Goal: Task Accomplishment & Management: Use online tool/utility

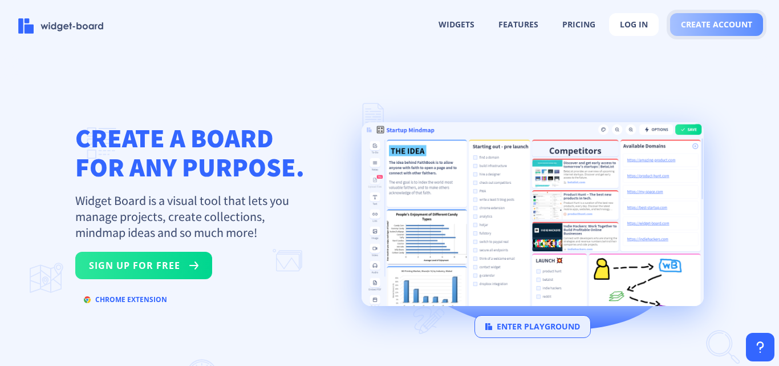
click at [723, 21] on span "create account" at bounding box center [716, 24] width 71 height 9
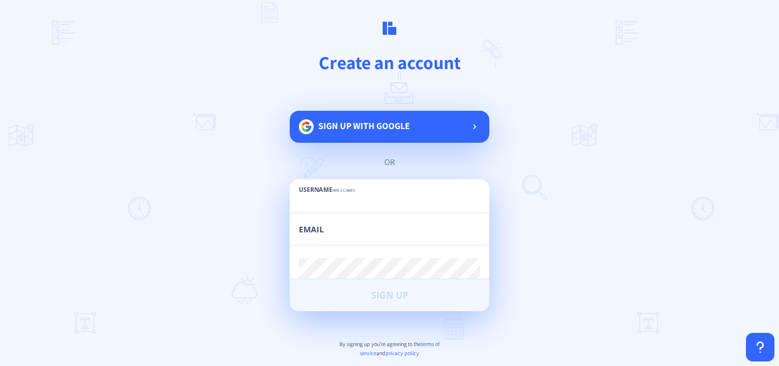
paste input "globalinterior"
type input "globalinterior"
paste input "[EMAIL_ADDRESS][DOMAIN_NAME]"
type input "[EMAIL_ADDRESS][DOMAIN_NAME]"
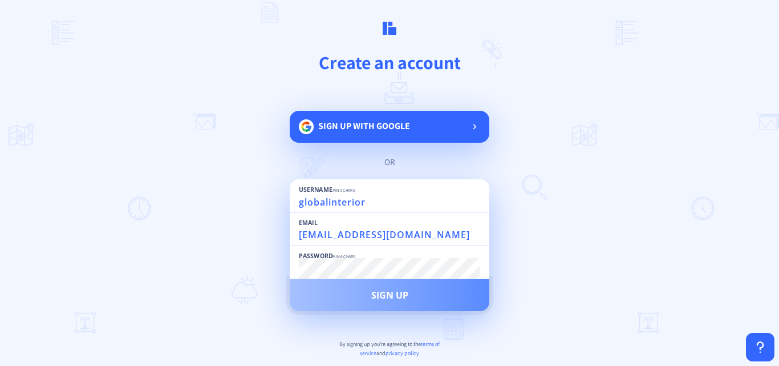
click at [377, 293] on span "Sign Up" at bounding box center [389, 294] width 37 height 9
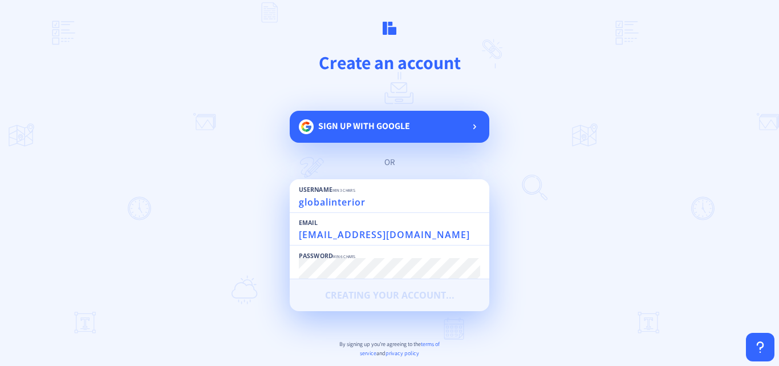
scroll to position [54, 0]
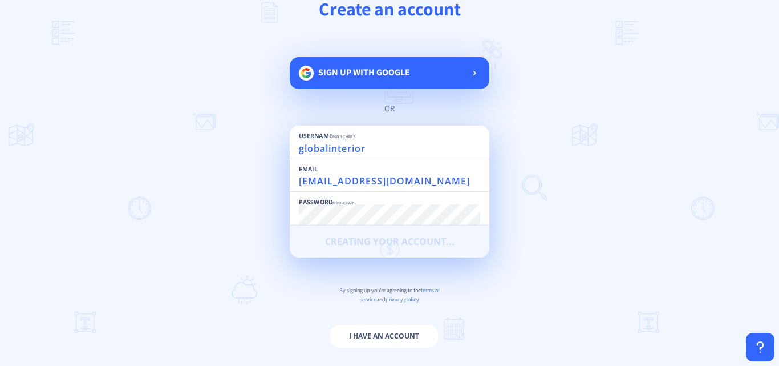
click at [558, 257] on main "Create an account Sign up with google or Username min 3 chars globalinterior Em…" at bounding box center [389, 183] width 779 height 366
click at [542, 281] on main "Create an account Sign up with google or Username min 3 chars globalinterior Em…" at bounding box center [389, 183] width 779 height 366
click at [391, 155] on input "globalinterior" at bounding box center [389, 148] width 181 height 21
type input "globalinterior"
click at [627, 197] on main "Create an account Sign up with google or Username min 3 chars globalinterior Em…" at bounding box center [389, 183] width 779 height 366
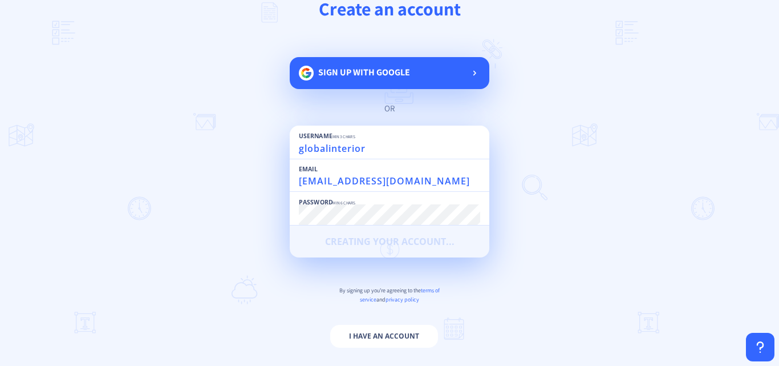
click at [141, 102] on main "Create an account Sign up with google or Username min 3 chars globalinterior Em…" at bounding box center [389, 183] width 779 height 366
click at [378, 331] on button "I have an account" at bounding box center [384, 336] width 108 height 23
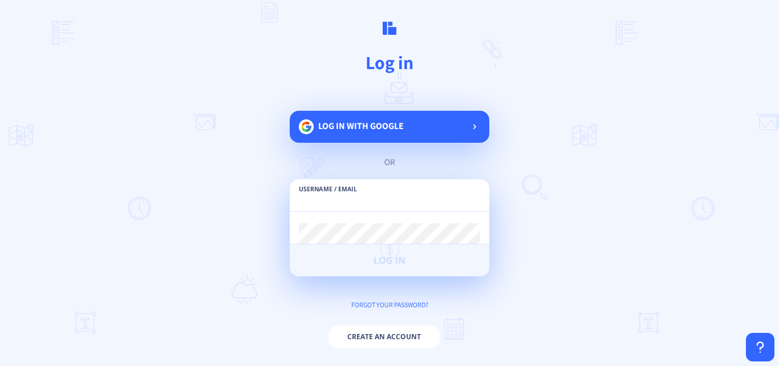
click at [383, 200] on input "text" at bounding box center [389, 201] width 181 height 21
paste input "[EMAIL_ADDRESS][DOMAIN_NAME]"
type input "[EMAIL_ADDRESS][DOMAIN_NAME]"
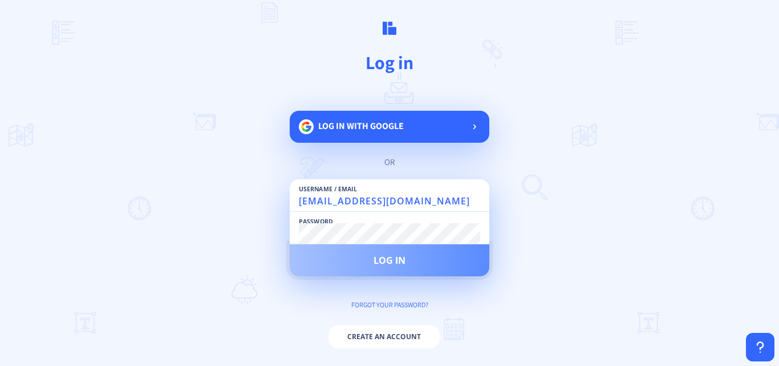
click at [400, 257] on span "Log in" at bounding box center [390, 260] width 32 height 9
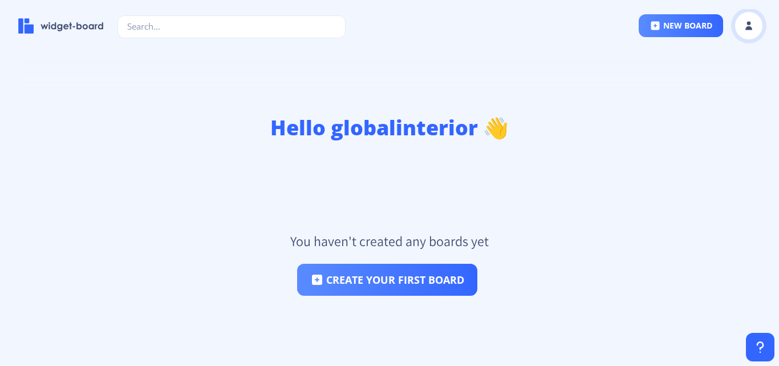
click at [754, 30] on rect at bounding box center [748, 25] width 11 height 11
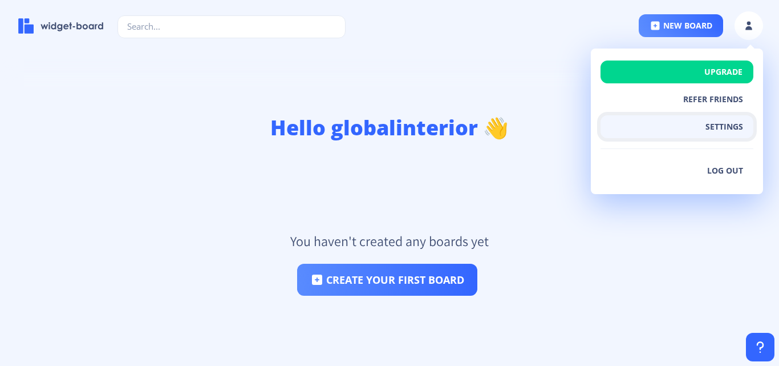
click at [721, 128] on button "settings" at bounding box center [677, 126] width 153 height 23
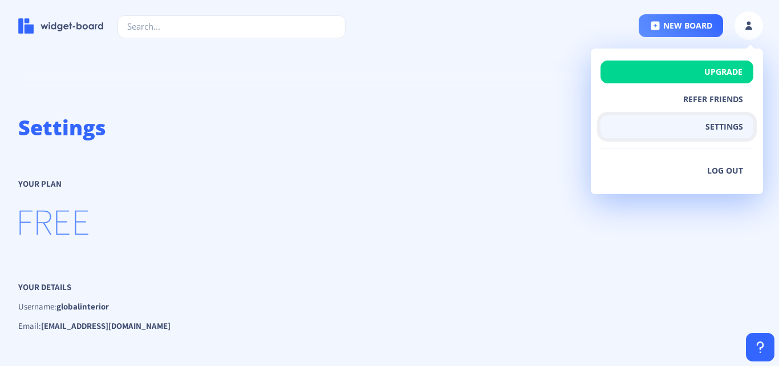
click at [721, 128] on button "settings" at bounding box center [677, 126] width 153 height 23
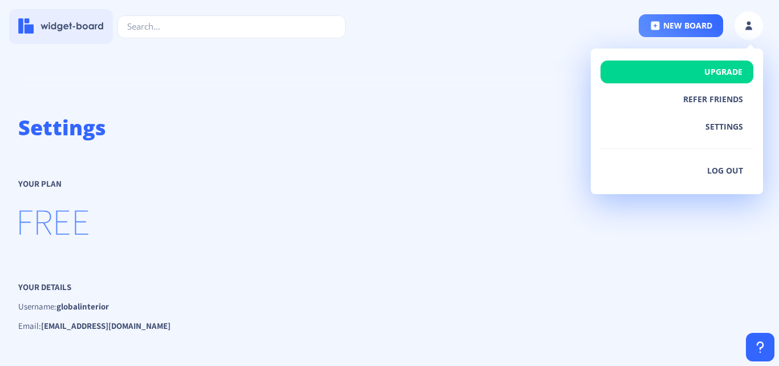
click at [60, 23] on img at bounding box center [61, 25] width 86 height 15
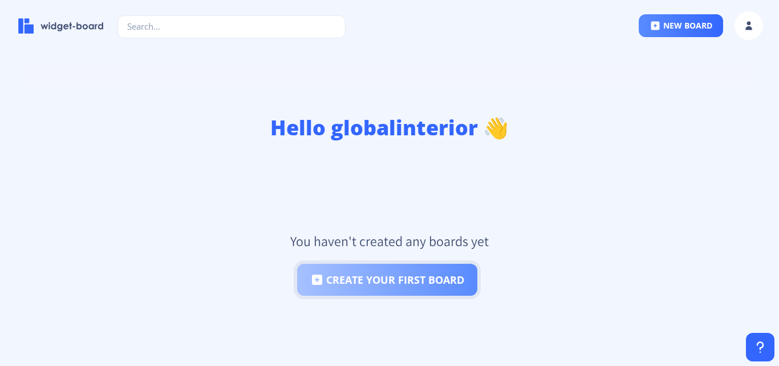
click at [395, 283] on button "create your first board" at bounding box center [387, 280] width 180 height 32
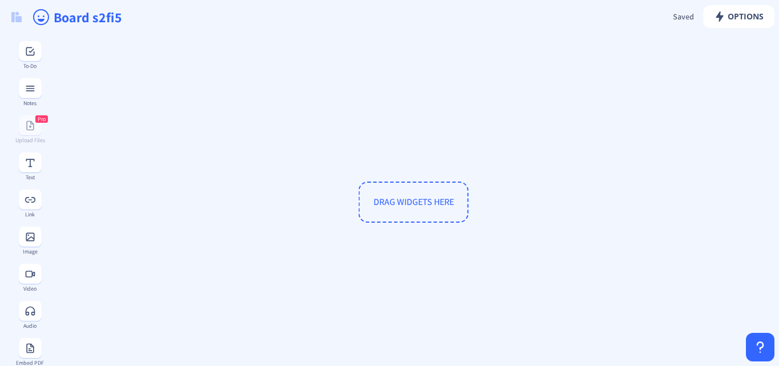
click at [407, 200] on span "DRAG WIDGETS HERE" at bounding box center [414, 202] width 80 height 12
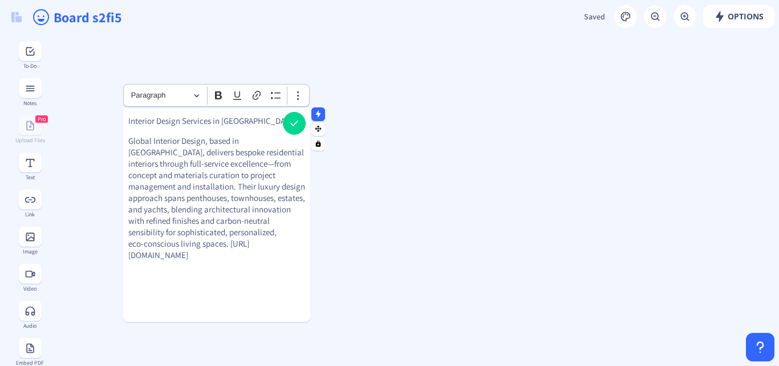
drag, startPoint x: 261, startPoint y: 243, endPoint x: 130, endPoint y: 245, distance: 130.7
click at [130, 245] on p "Global Interior Design, based in [GEOGRAPHIC_DATA], delivers bespoke residentia…" at bounding box center [216, 198] width 177 height 126
drag, startPoint x: 153, startPoint y: 141, endPoint x: 268, endPoint y: 137, distance: 114.7
click at [268, 137] on p "Global Interior Design, based in [GEOGRAPHIC_DATA], delivers bespoke residentia…" at bounding box center [216, 192] width 177 height 114
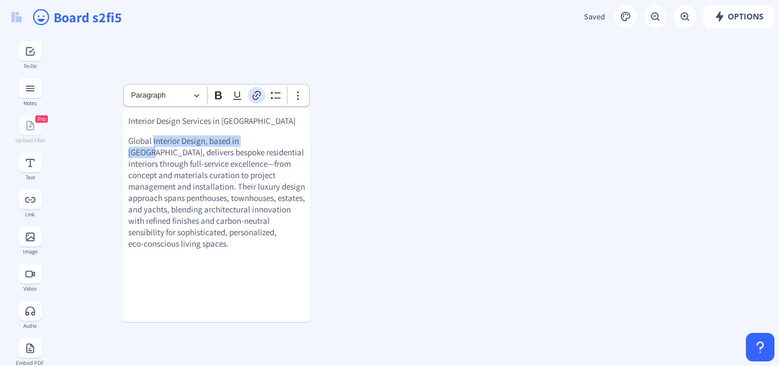
click at [254, 95] on icon "Editor toolbar" at bounding box center [257, 95] width 8 height 9
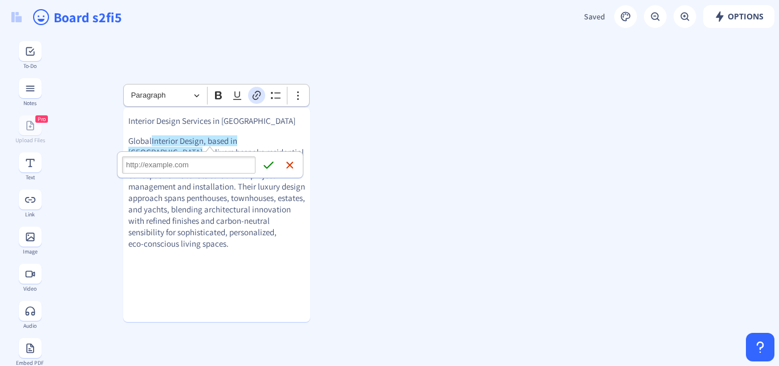
type input "[URL][DOMAIN_NAME]"
click button "Save Save" at bounding box center [268, 164] width 17 height 17
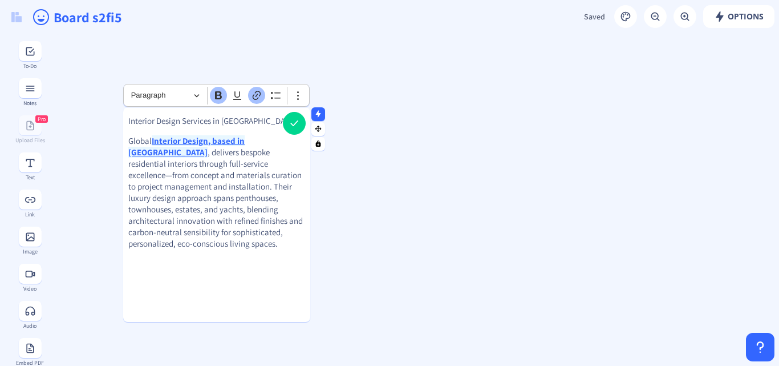
click at [206, 122] on p "Interior Design Services in [GEOGRAPHIC_DATA]" at bounding box center [216, 120] width 177 height 11
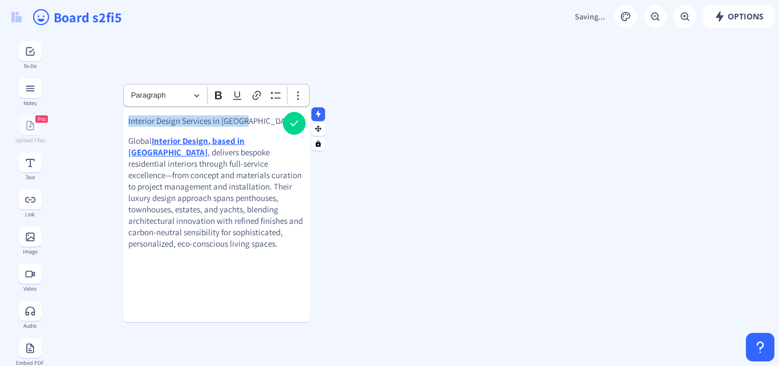
drag, startPoint x: 224, startPoint y: 120, endPoint x: 128, endPoint y: 122, distance: 95.9
click at [128, 122] on gridster-item "Interior Design Services in [GEOGRAPHIC_DATA] Global Interior Design, based in …" at bounding box center [216, 214] width 187 height 215
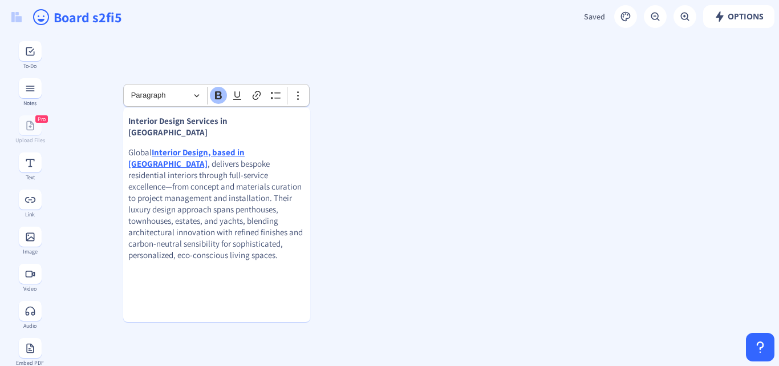
click at [302, 155] on p "Global Interior Design, based in [GEOGRAPHIC_DATA] , delivers bespoke residenti…" at bounding box center [216, 204] width 177 height 114
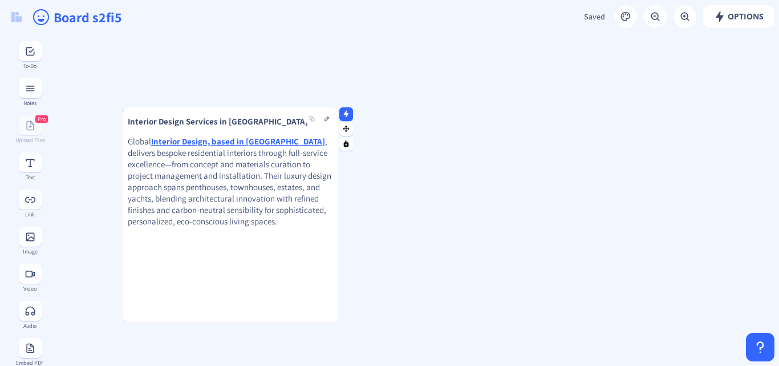
drag, startPoint x: 308, startPoint y: 193, endPoint x: 335, endPoint y: 187, distance: 28.7
click at [335, 187] on div at bounding box center [336, 214] width 6 height 215
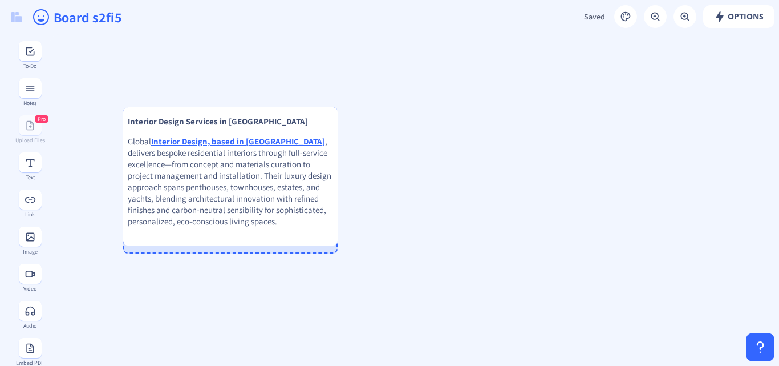
drag, startPoint x: 271, startPoint y: 319, endPoint x: 279, endPoint y: 242, distance: 76.9
click at [279, 242] on div at bounding box center [230, 243] width 215 height 3
drag, startPoint x: 258, startPoint y: 105, endPoint x: 232, endPoint y: 72, distance: 41.8
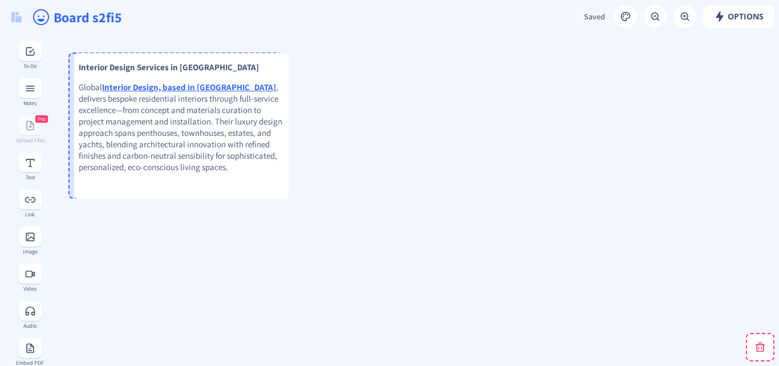
drag, startPoint x: 252, startPoint y: 157, endPoint x: 208, endPoint y: 110, distance: 65.0
click at [208, 110] on p "Global Interior Design, based in [GEOGRAPHIC_DATA] , delivers bespoke residenti…" at bounding box center [181, 127] width 205 height 91
